Goal: Task Accomplishment & Management: Manage account settings

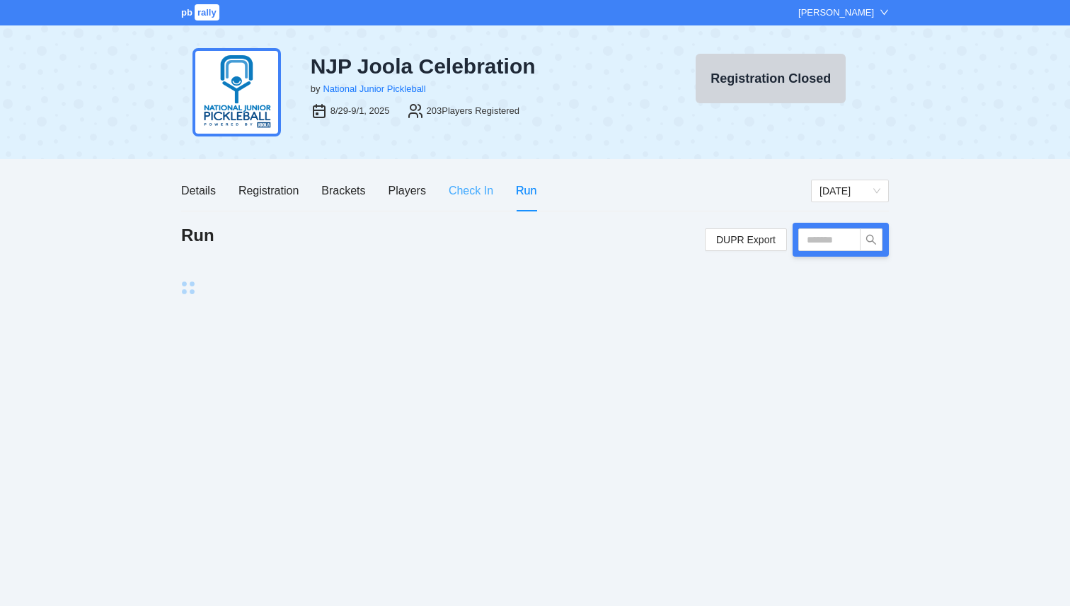
click at [462, 180] on div "Check In" at bounding box center [471, 191] width 45 height 40
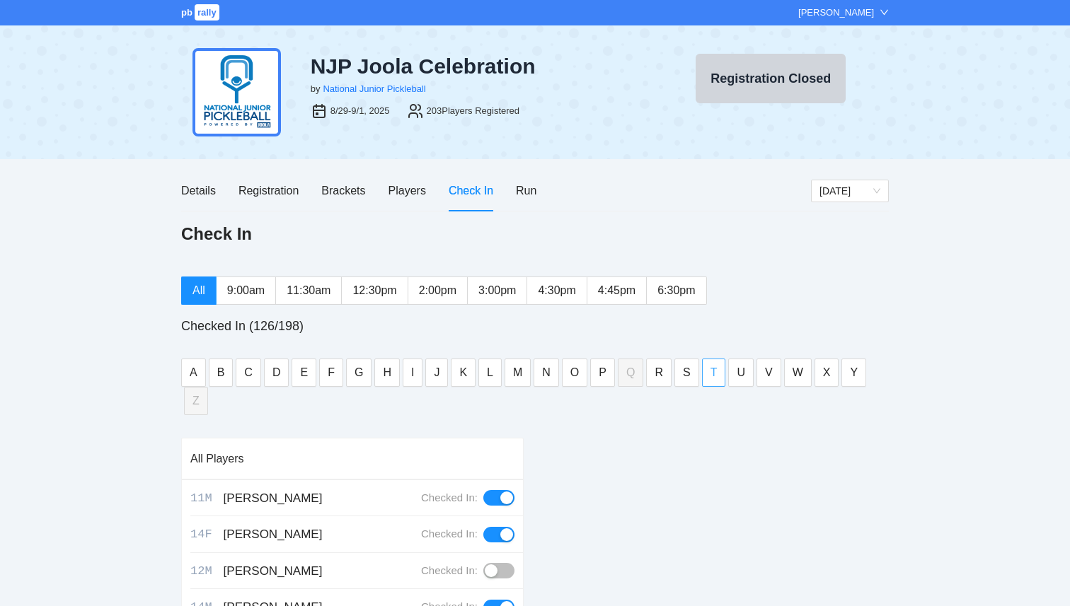
click at [717, 370] on button "T" at bounding box center [714, 373] width 24 height 28
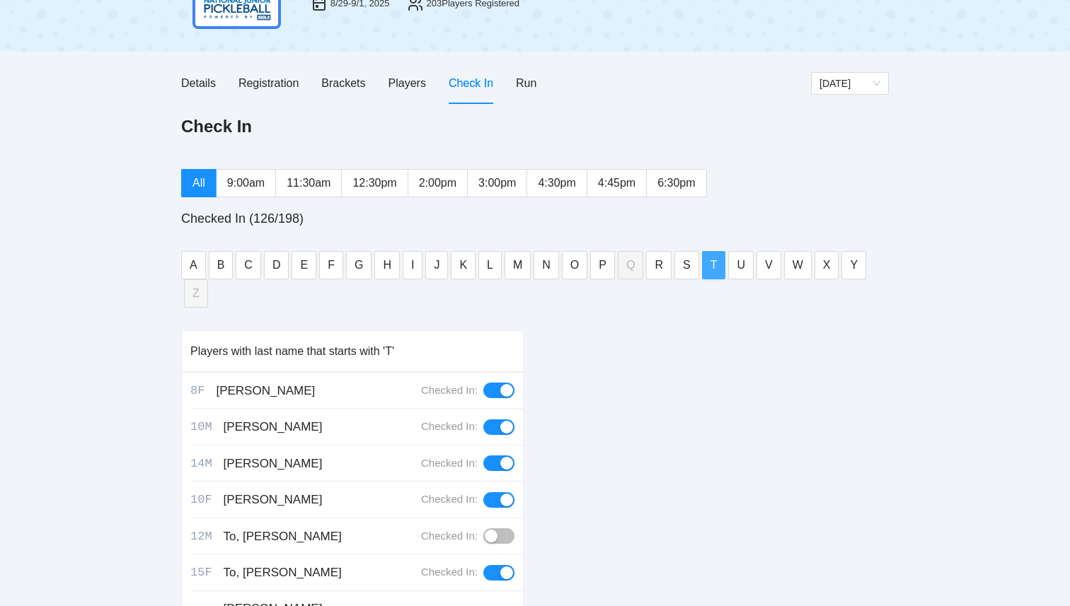
scroll to position [130, 0]
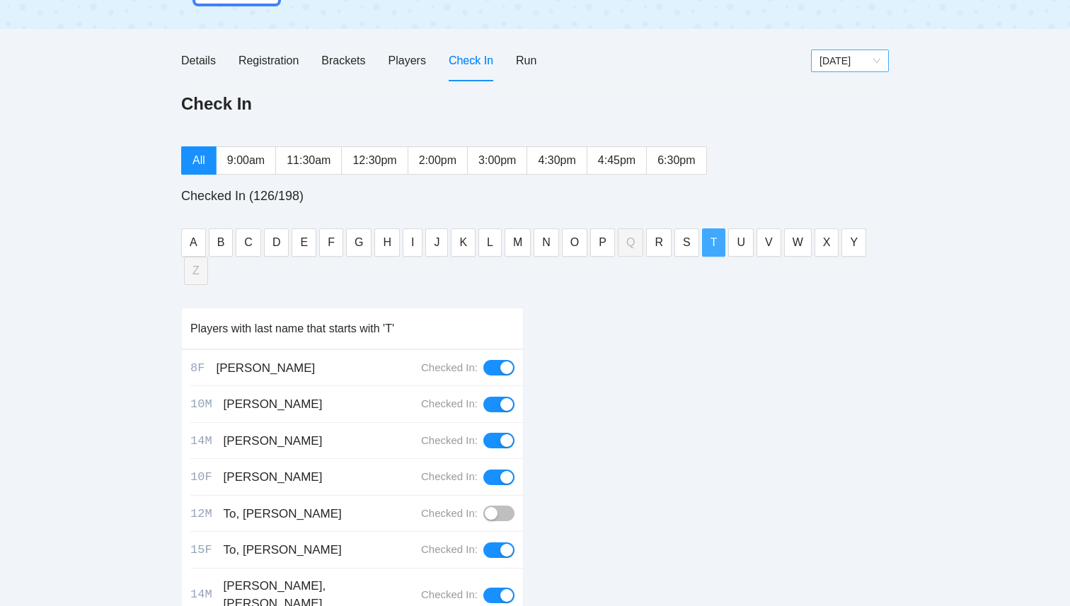
click at [866, 50] on div "[DATE]" at bounding box center [850, 61] width 78 height 23
click at [866, 52] on span "[DATE]" at bounding box center [850, 60] width 61 height 21
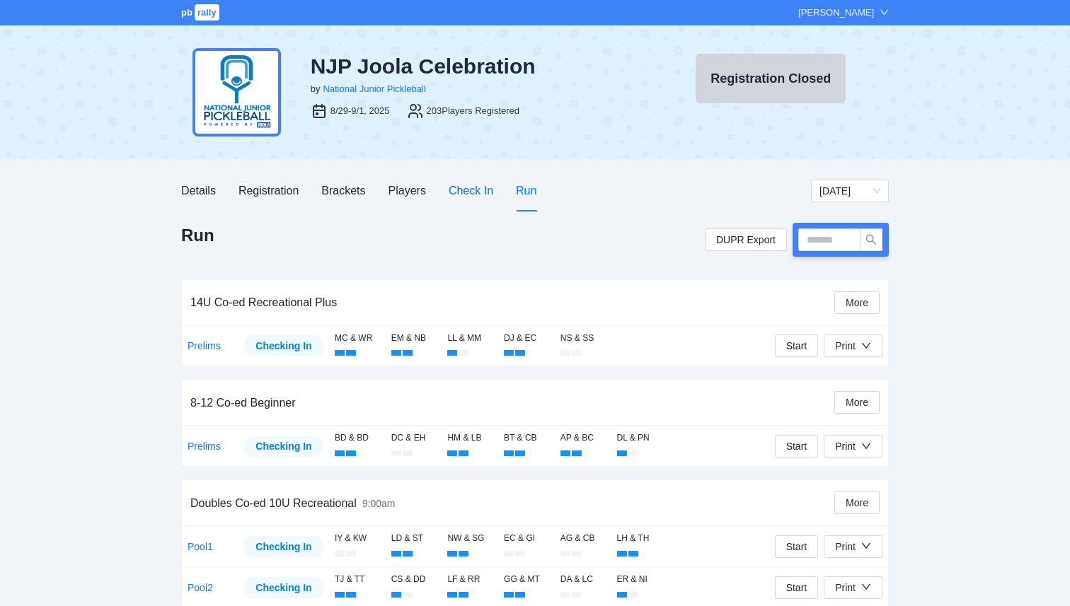
click at [483, 190] on div "Check In" at bounding box center [471, 191] width 45 height 18
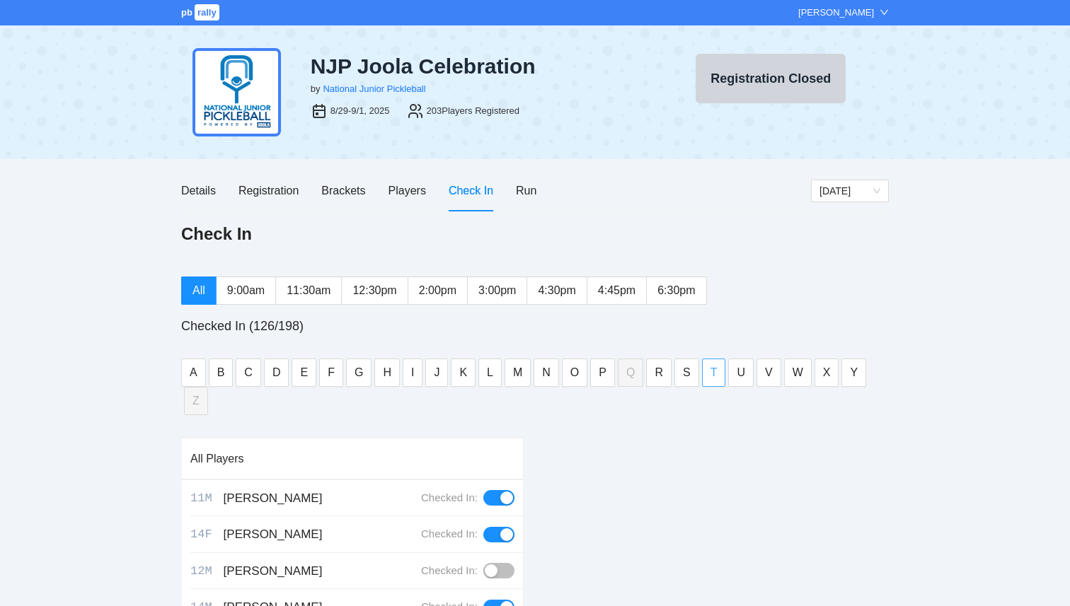
click at [707, 364] on button "T" at bounding box center [714, 373] width 24 height 28
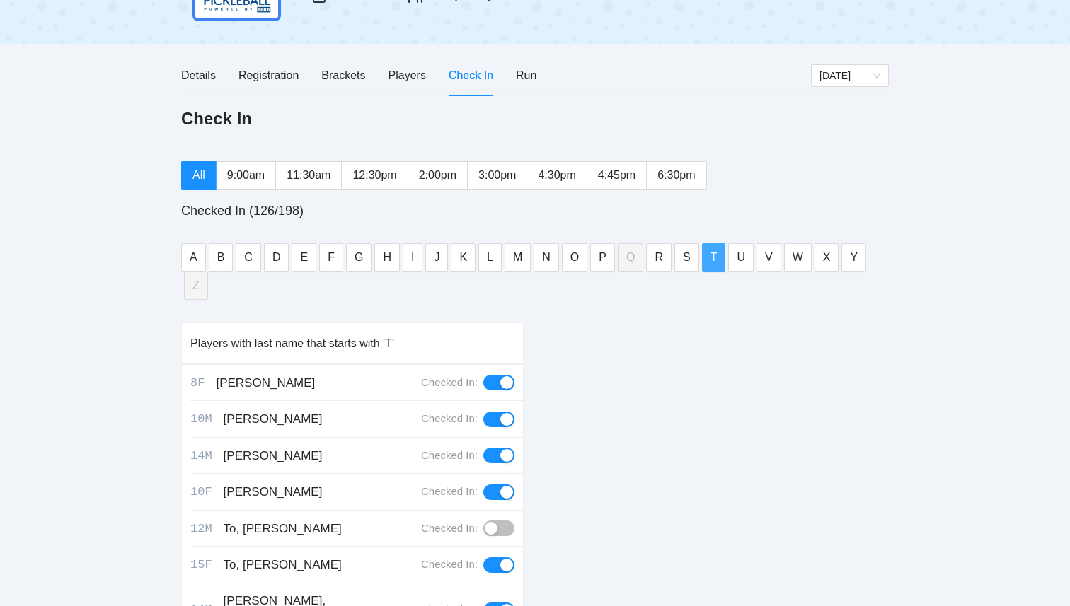
scroll to position [117, 0]
click at [207, 176] on span at bounding box center [199, 174] width 34 height 27
click at [224, 176] on label "9:00am" at bounding box center [246, 174] width 59 height 28
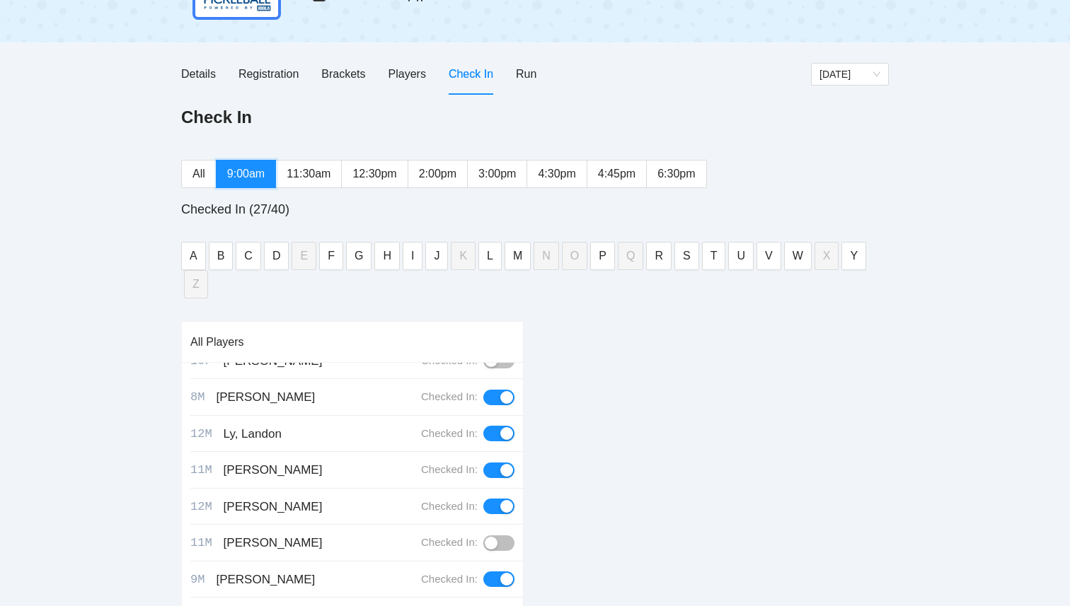
scroll to position [741, 0]
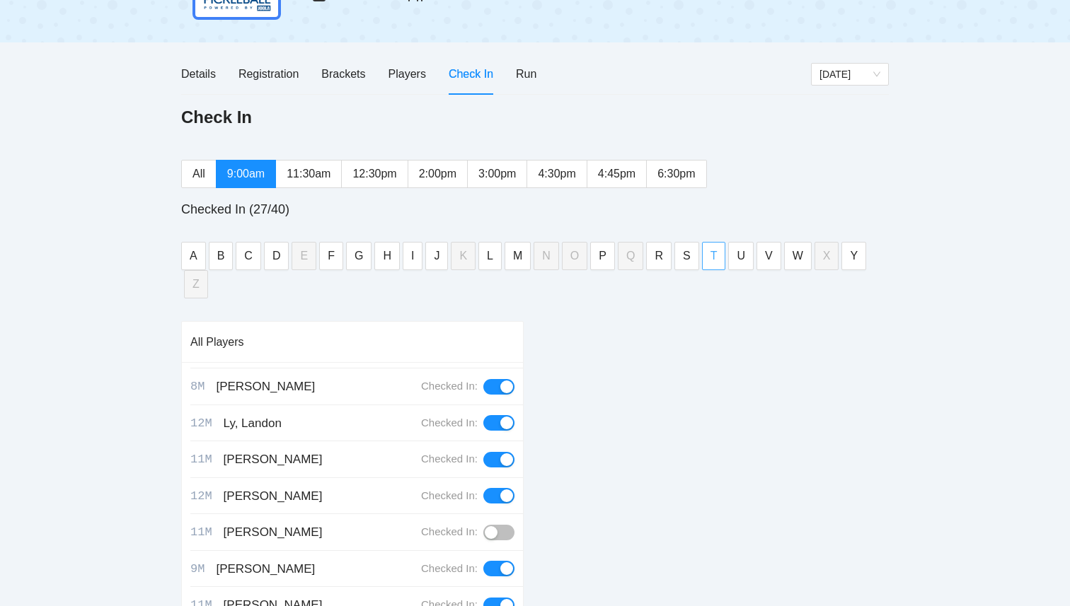
click at [714, 251] on span "T" at bounding box center [714, 256] width 7 height 18
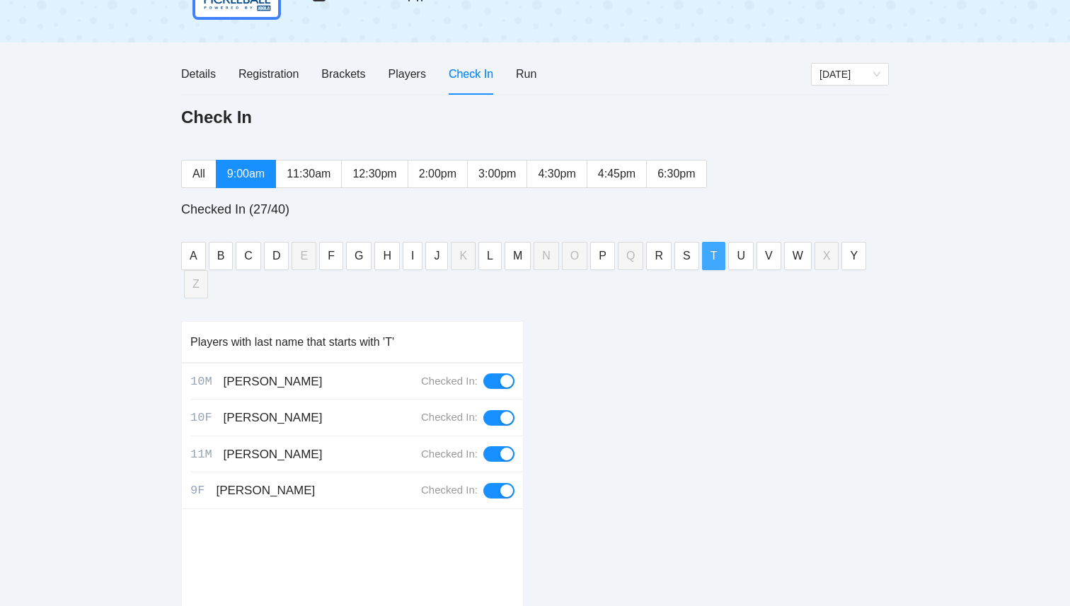
scroll to position [0, 0]
click at [501, 485] on div "button" at bounding box center [506, 491] width 13 height 13
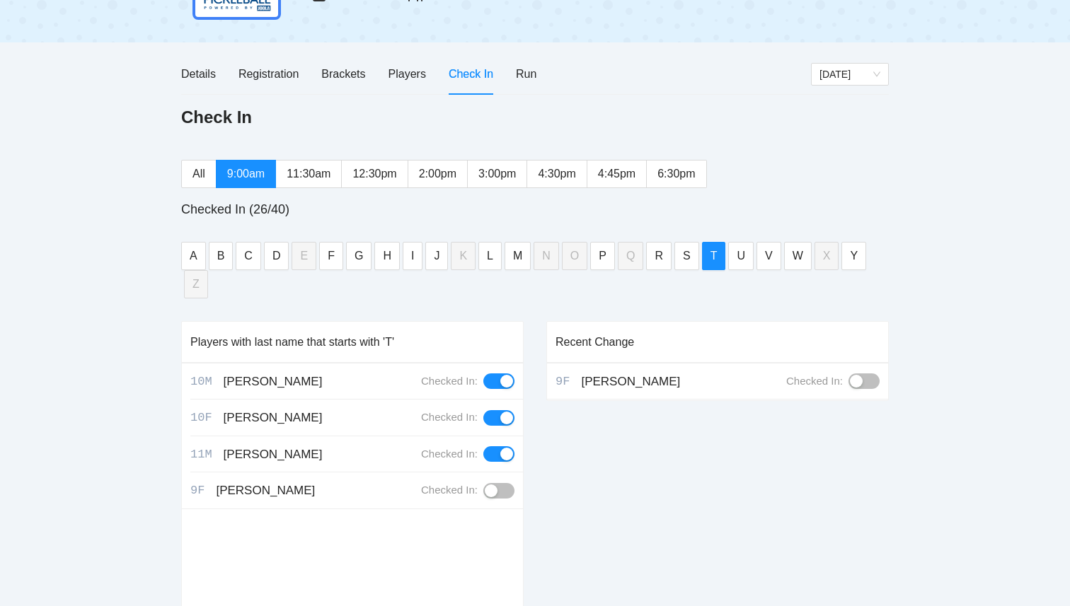
click at [489, 485] on div "button" at bounding box center [491, 491] width 13 height 13
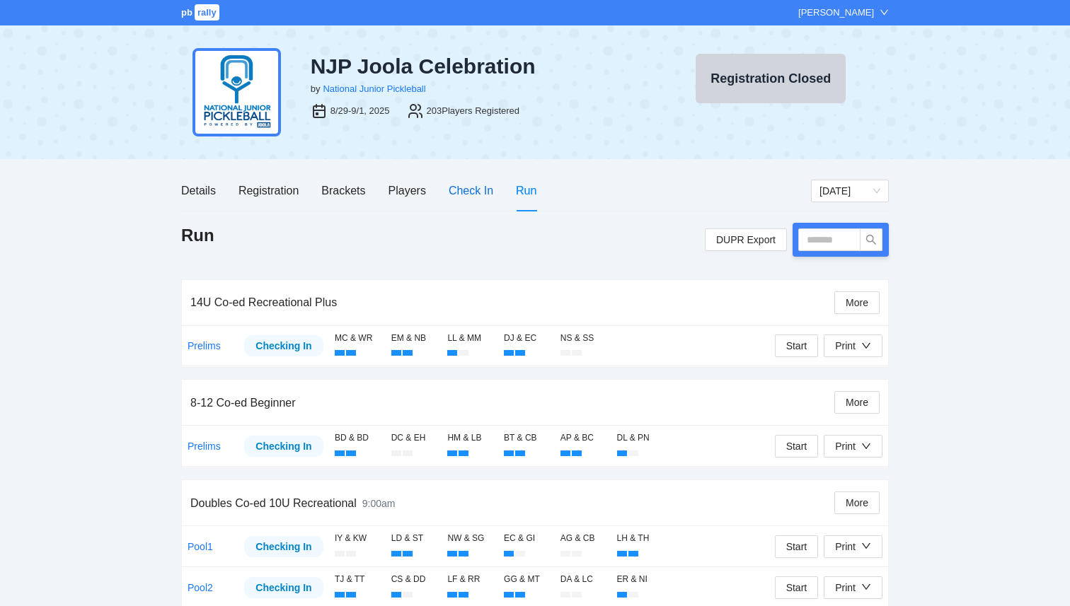
click at [466, 188] on div "Check In" at bounding box center [471, 191] width 45 height 18
click at [404, 193] on div "Players" at bounding box center [408, 191] width 38 height 18
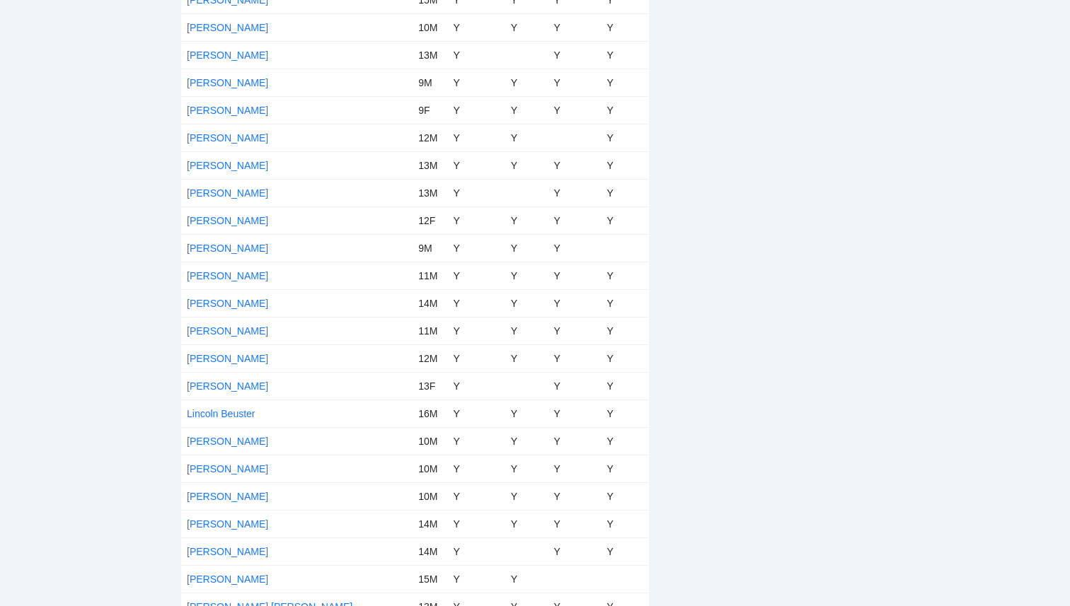
scroll to position [3519, 0]
click at [229, 437] on link "Luca Buchert" at bounding box center [227, 442] width 81 height 11
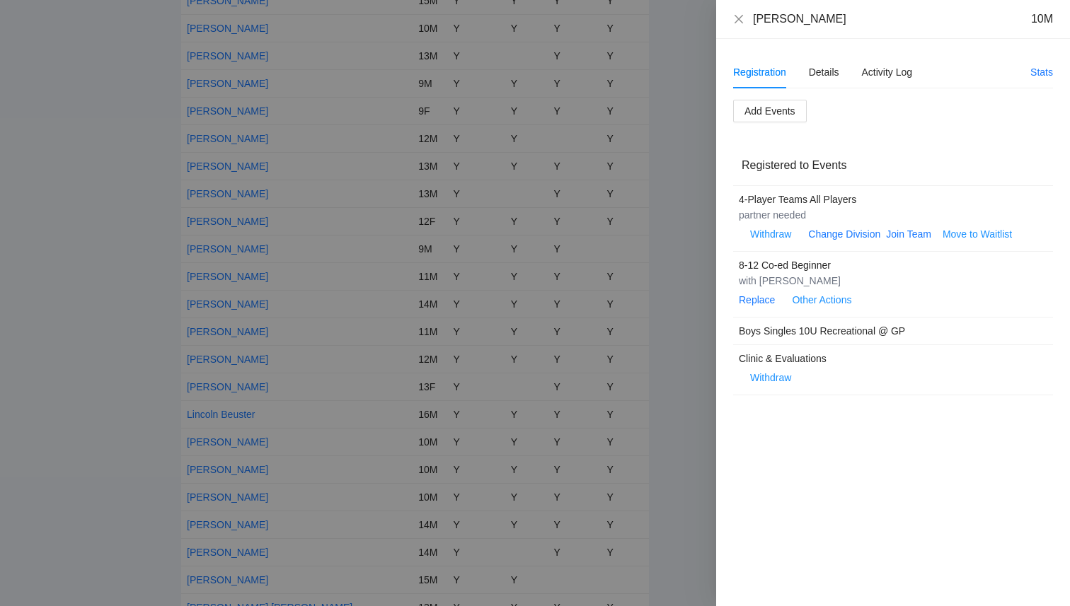
click at [904, 243] on div "Withdraw Change Division Join Team Move to Waitlist" at bounding box center [878, 234] width 279 height 23
click at [740, 19] on icon "close" at bounding box center [738, 18] width 11 height 11
